Goal: Task Accomplishment & Management: Manage account settings

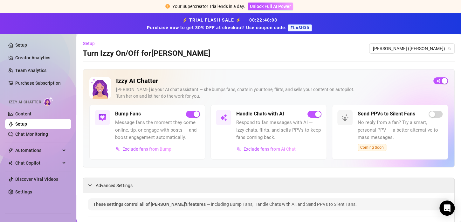
click at [27, 122] on link "Setup" at bounding box center [21, 124] width 12 height 5
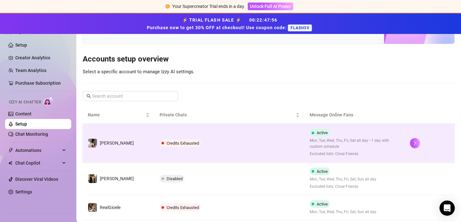
scroll to position [47, 0]
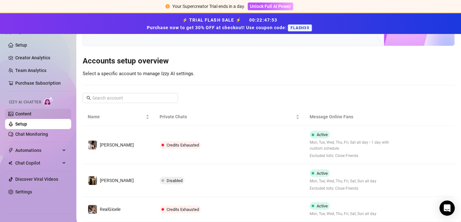
click at [24, 116] on link "Content" at bounding box center [23, 113] width 16 height 5
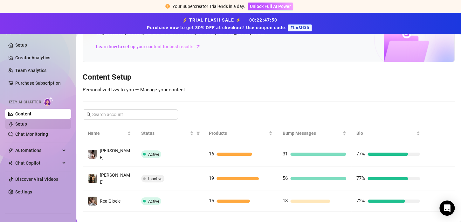
click at [27, 124] on link "Setup" at bounding box center [21, 124] width 12 height 5
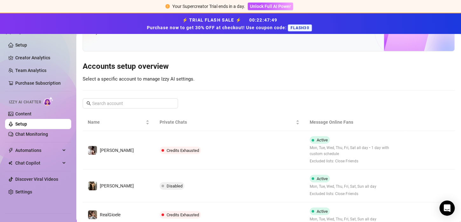
scroll to position [47, 0]
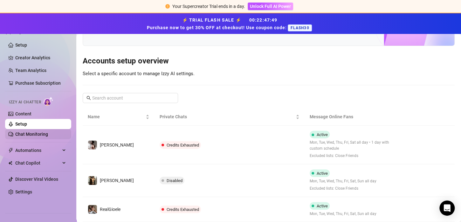
click at [35, 132] on link "Chat Monitoring" at bounding box center [31, 134] width 33 height 5
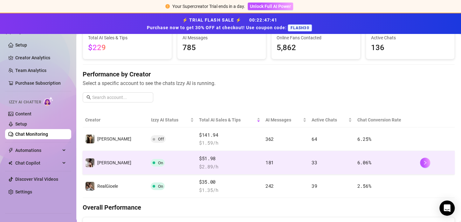
click at [268, 165] on td "181" at bounding box center [286, 163] width 46 height 24
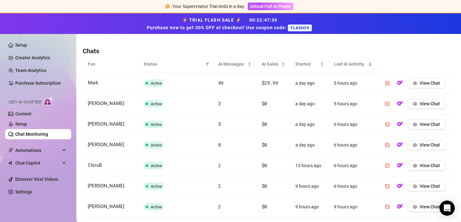
scroll to position [213, 0]
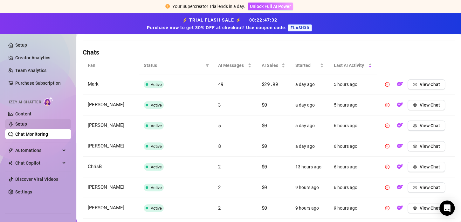
click at [19, 123] on link "Setup" at bounding box center [21, 124] width 12 height 5
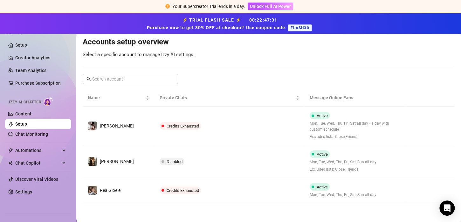
scroll to position [66, 0]
click at [31, 113] on link "Content" at bounding box center [23, 113] width 16 height 5
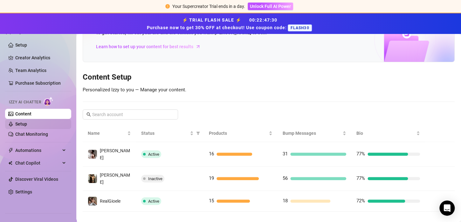
click at [27, 125] on link "Setup" at bounding box center [21, 124] width 12 height 5
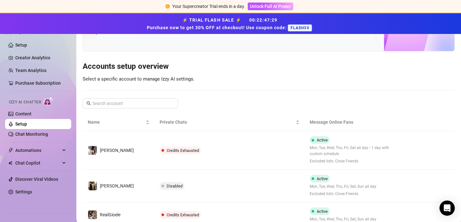
scroll to position [66, 0]
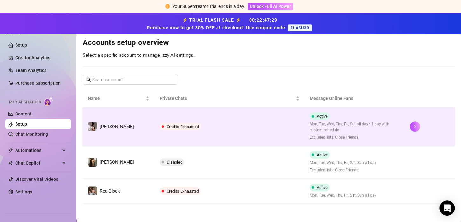
click at [179, 123] on span "Credits Exhausted" at bounding box center [179, 127] width 41 height 8
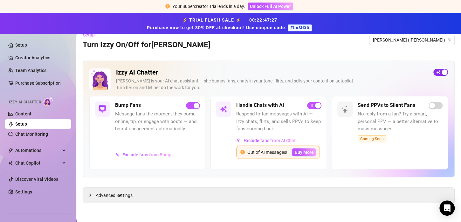
click at [433, 69] on span "button" at bounding box center [440, 72] width 15 height 7
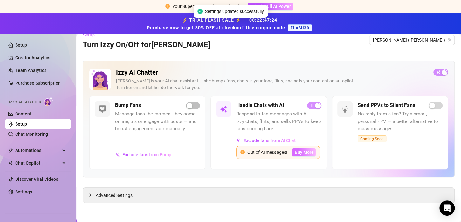
click at [299, 150] on span "Buy More" at bounding box center [303, 152] width 19 height 5
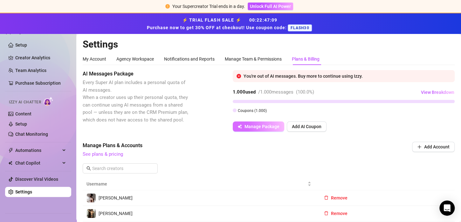
click at [272, 128] on span "Manage Package" at bounding box center [261, 126] width 35 height 5
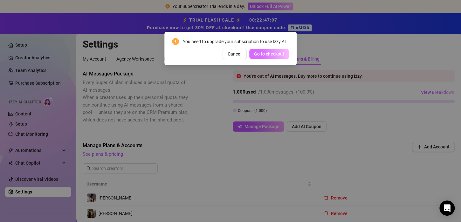
click at [266, 54] on span "Go to checkout" at bounding box center [269, 53] width 30 height 5
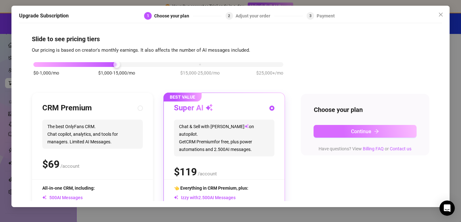
click at [367, 135] on button "Continue" at bounding box center [364, 131] width 103 height 13
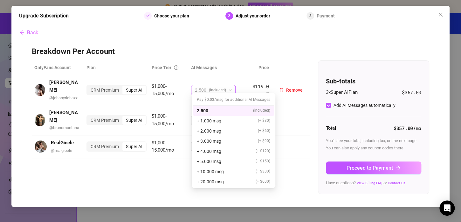
click at [225, 86] on span "(included)" at bounding box center [217, 90] width 17 height 10
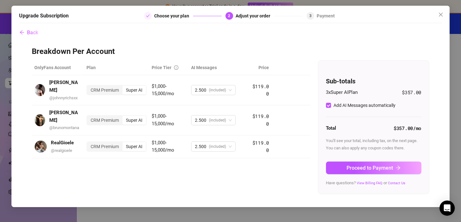
click at [249, 53] on h3 "Breakdown Per Account" at bounding box center [230, 52] width 397 height 10
click at [218, 91] on span "(included)" at bounding box center [217, 90] width 17 height 10
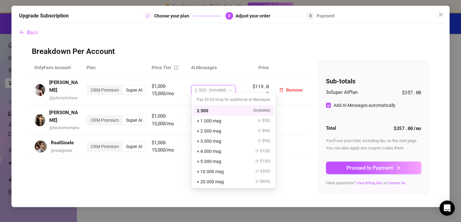
click at [136, 86] on div "Super AI" at bounding box center [134, 90] width 24 height 9
click at [124, 87] on input "Super AI" at bounding box center [124, 87] width 0 height 0
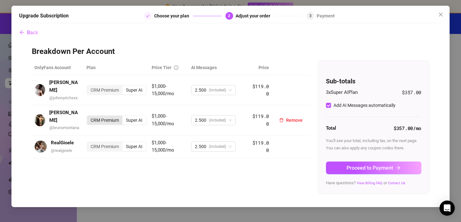
click at [111, 116] on div "CRM Premium" at bounding box center [104, 120] width 35 height 9
click at [89, 117] on input "CRM Premium" at bounding box center [89, 117] width 0 height 0
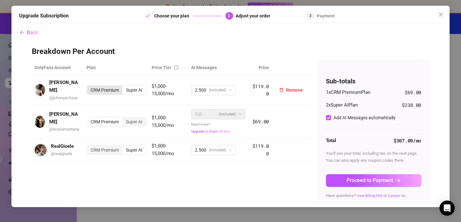
click at [114, 90] on div "CRM Premium" at bounding box center [104, 90] width 35 height 9
click at [89, 87] on input "CRM Premium" at bounding box center [89, 87] width 0 height 0
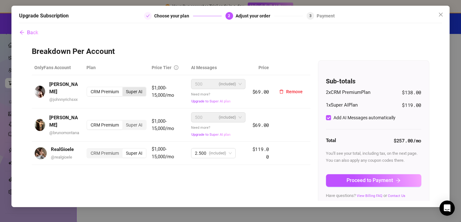
click at [122, 93] on div "Super AI" at bounding box center [134, 91] width 24 height 9
click at [124, 88] on input "Super AI" at bounding box center [124, 88] width 0 height 0
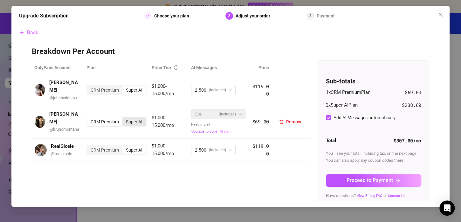
click at [133, 123] on div "Super AI" at bounding box center [134, 122] width 24 height 9
click at [124, 118] on input "Super AI" at bounding box center [124, 118] width 0 height 0
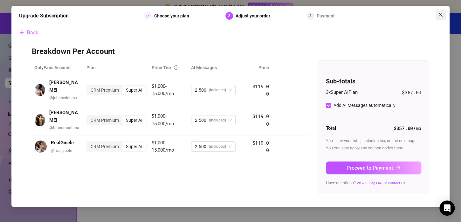
click at [442, 13] on icon "close" at bounding box center [440, 14] width 5 height 5
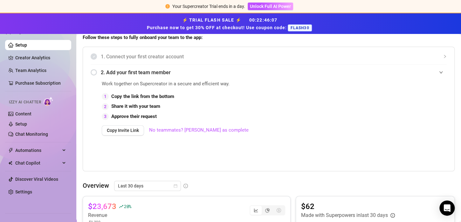
scroll to position [135, 0]
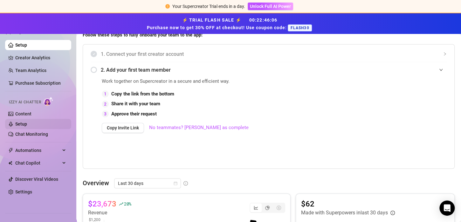
click at [27, 122] on link "Setup" at bounding box center [21, 124] width 12 height 5
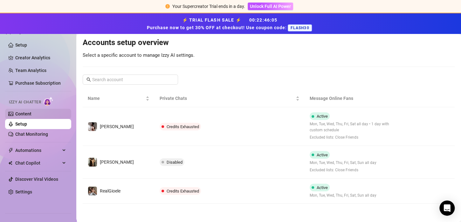
click at [31, 111] on link "Content" at bounding box center [23, 113] width 16 height 5
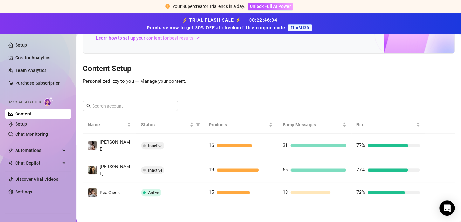
scroll to position [42, 0]
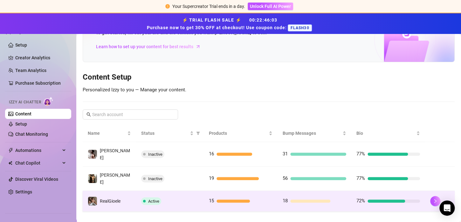
click at [144, 198] on span "Active" at bounding box center [151, 202] width 20 height 8
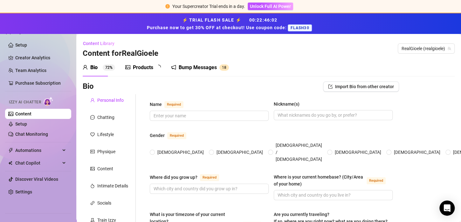
type input "gioele"
type input "realgioele"
type input "como lake"
type input "[GEOGRAPHIC_DATA]"
type textarea "vivo in [GEOGRAPHIC_DATA] ma viaggio spesso tra [GEOGRAPHIC_DATA] e [GEOGRAPHIC…"
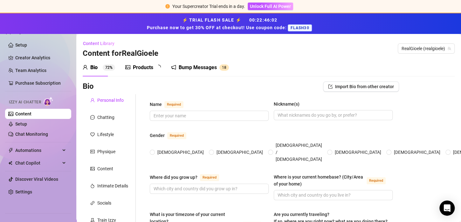
type input "[DEMOGRAPHIC_DATA], [DEMOGRAPHIC_DATA]"
type input "libero"
type input "no"
type input "tanti [PERSON_NAME]"
type input "content creator"
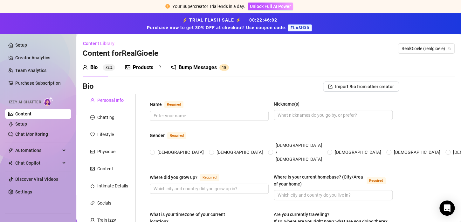
type textarea "amo viaggiare e scoprire il mio lato sessuale divertendomi, adoro segarmi e i p…"
type textarea "sono [PERSON_NAME] nazionale di calippi"
type textarea "sono un ragazzo molto divertente e adoro raccontare vicende della mia vita e sf…"
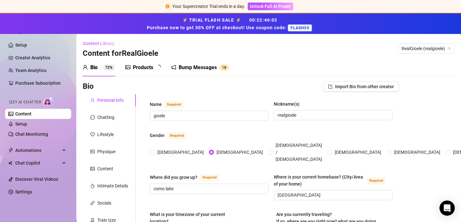
radio input "true"
type input "[DATE]"
click at [27, 124] on link "Setup" at bounding box center [21, 124] width 12 height 5
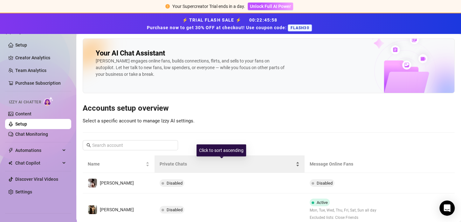
scroll to position [48, 0]
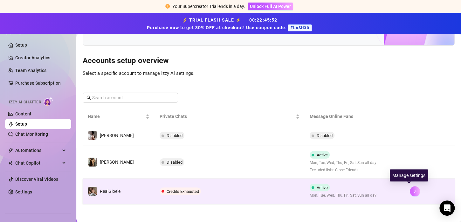
click at [413, 191] on icon "right" at bounding box center [414, 192] width 2 height 4
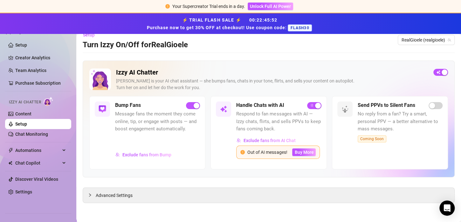
scroll to position [14, 0]
click at [433, 69] on span "button" at bounding box center [440, 72] width 15 height 7
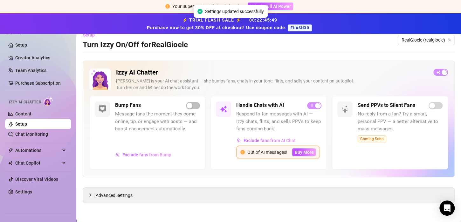
click at [27, 125] on link "Setup" at bounding box center [21, 124] width 12 height 5
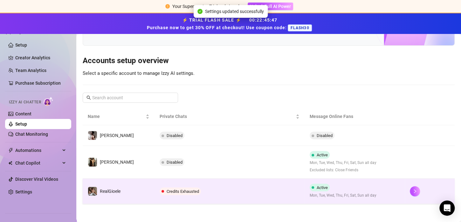
scroll to position [43, 0]
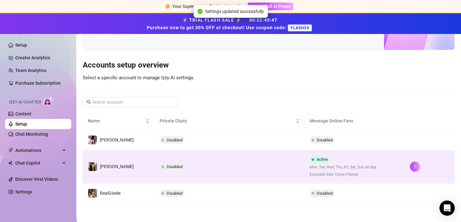
click at [329, 174] on span "Excluded lists: Close Friends" at bounding box center [342, 175] width 67 height 6
